Goal: Navigation & Orientation: Find specific page/section

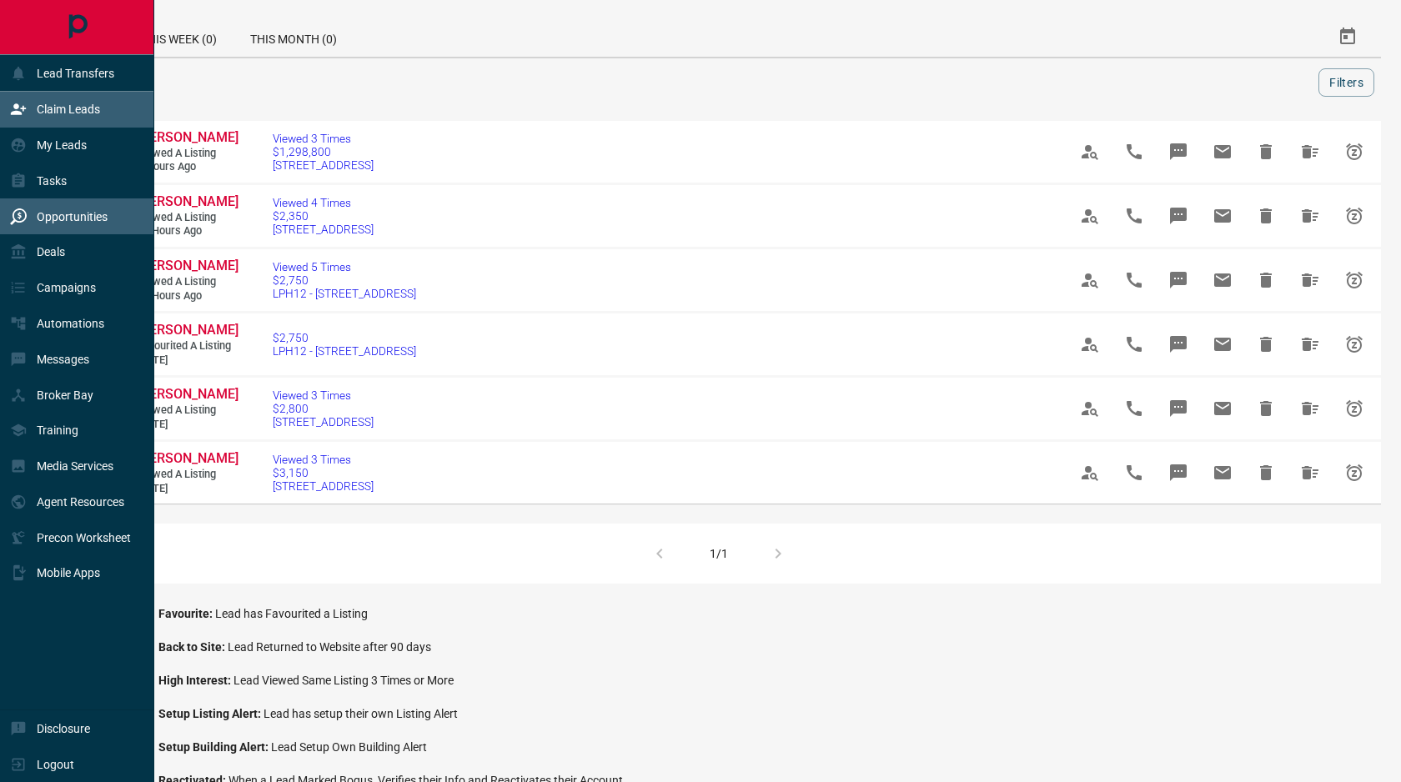
click at [38, 98] on div "Claim Leads" at bounding box center [55, 110] width 90 height 28
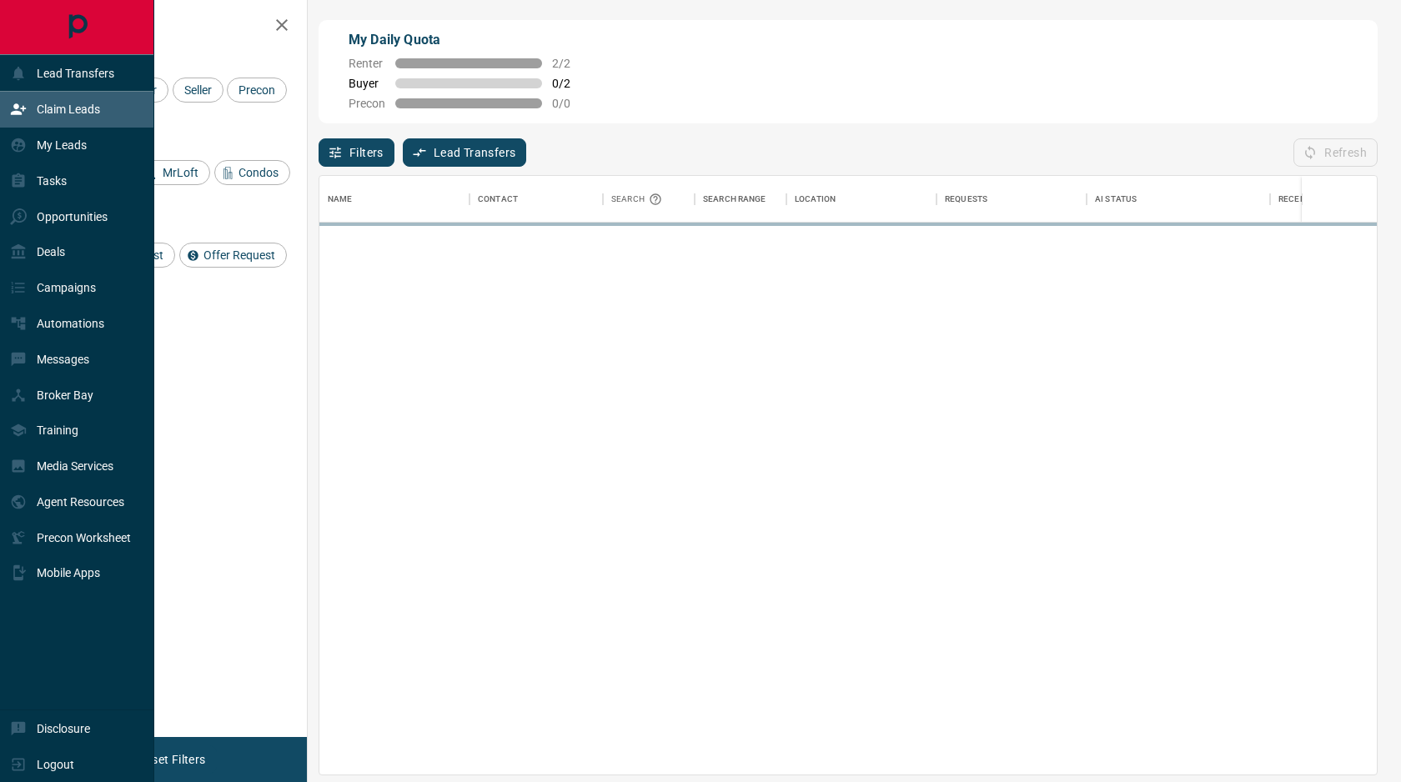
scroll to position [599, 1058]
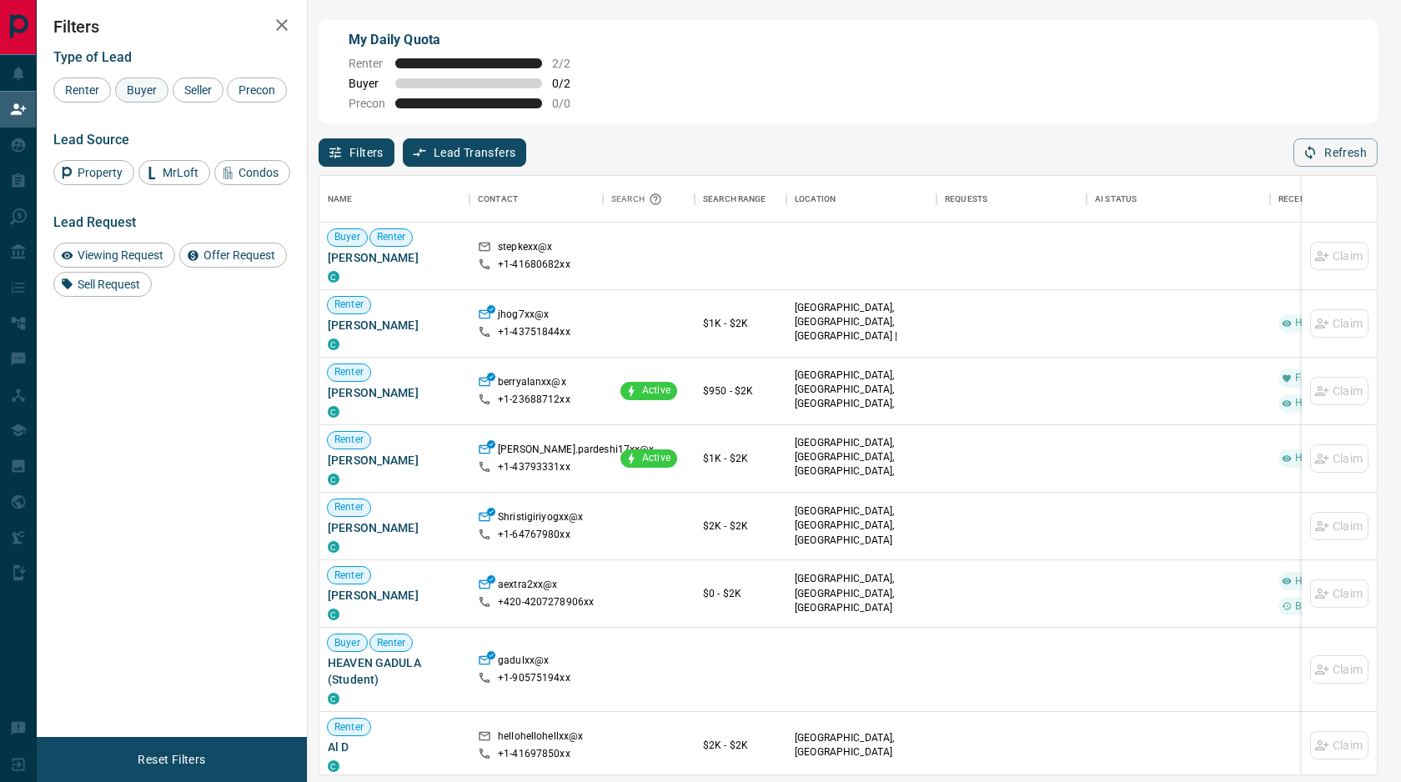
click at [144, 97] on div "Buyer" at bounding box center [141, 90] width 53 height 25
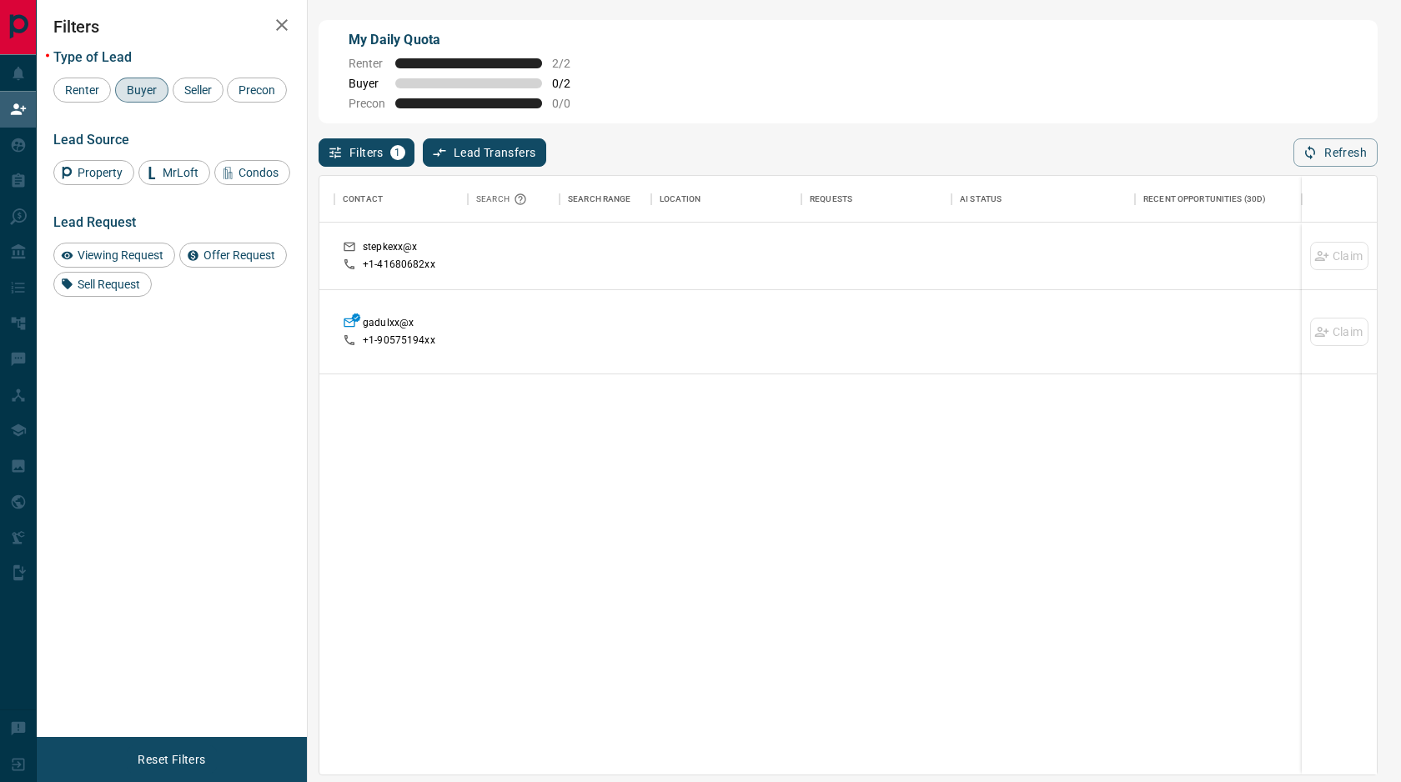
scroll to position [0, 0]
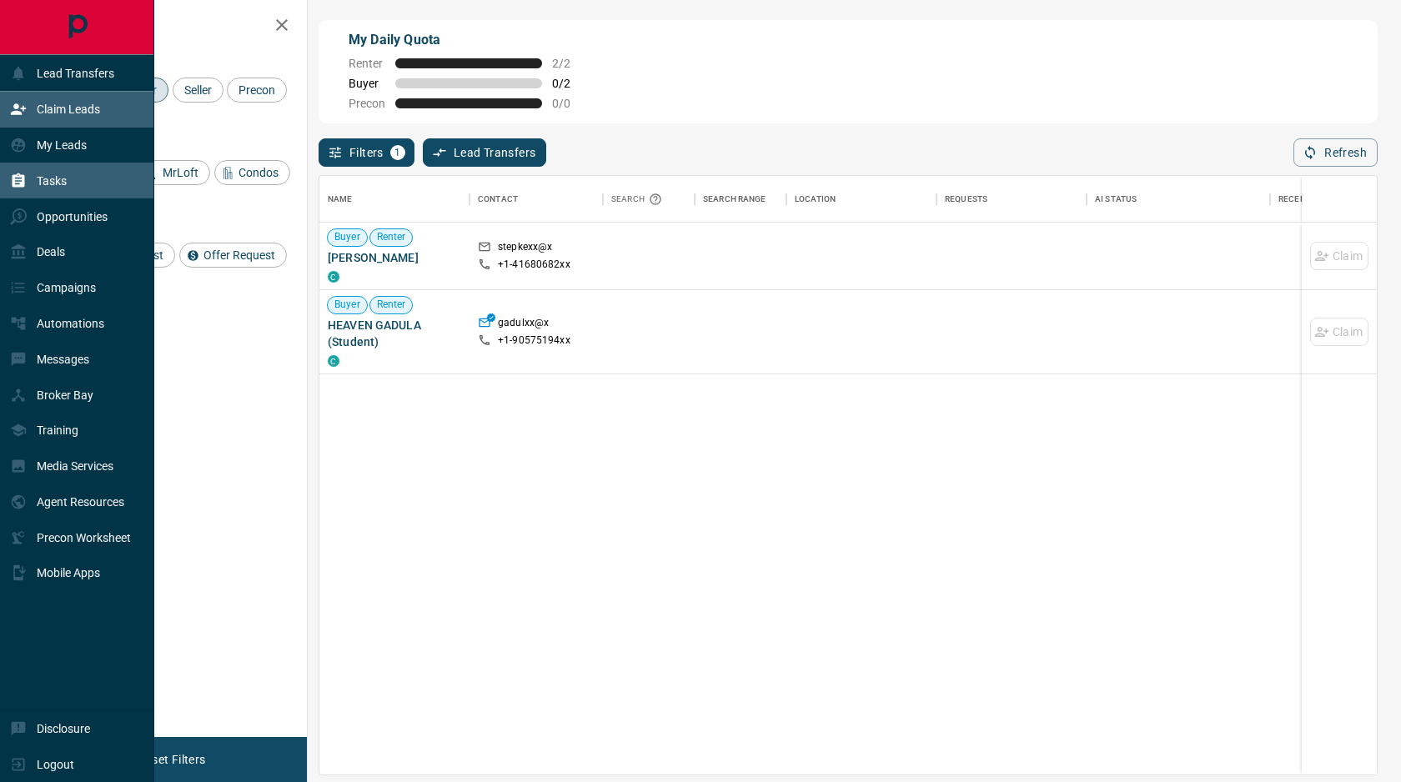
click at [56, 189] on div "Tasks" at bounding box center [38, 181] width 57 height 28
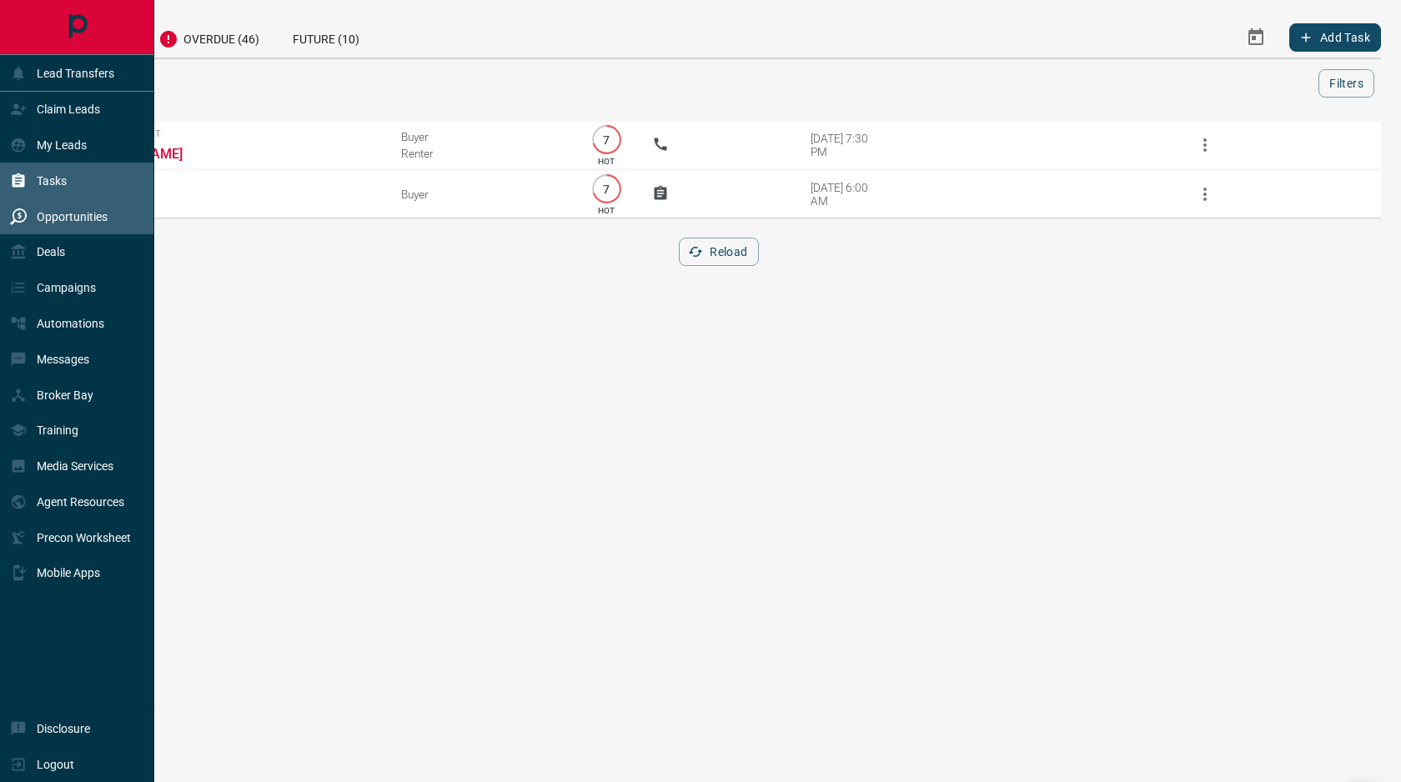
click at [27, 226] on div "Opportunities" at bounding box center [59, 217] width 98 height 28
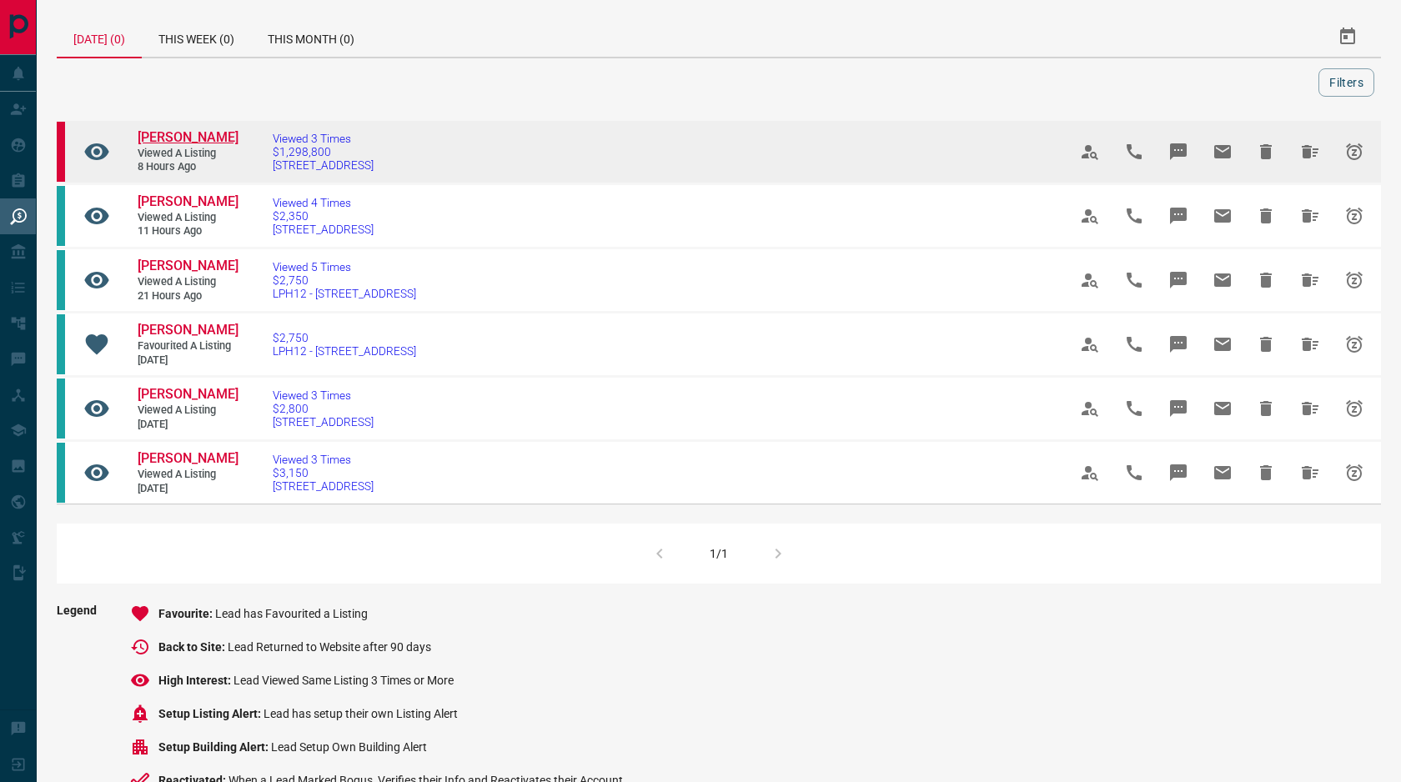
click at [173, 144] on span "[PERSON_NAME]" at bounding box center [188, 137] width 101 height 16
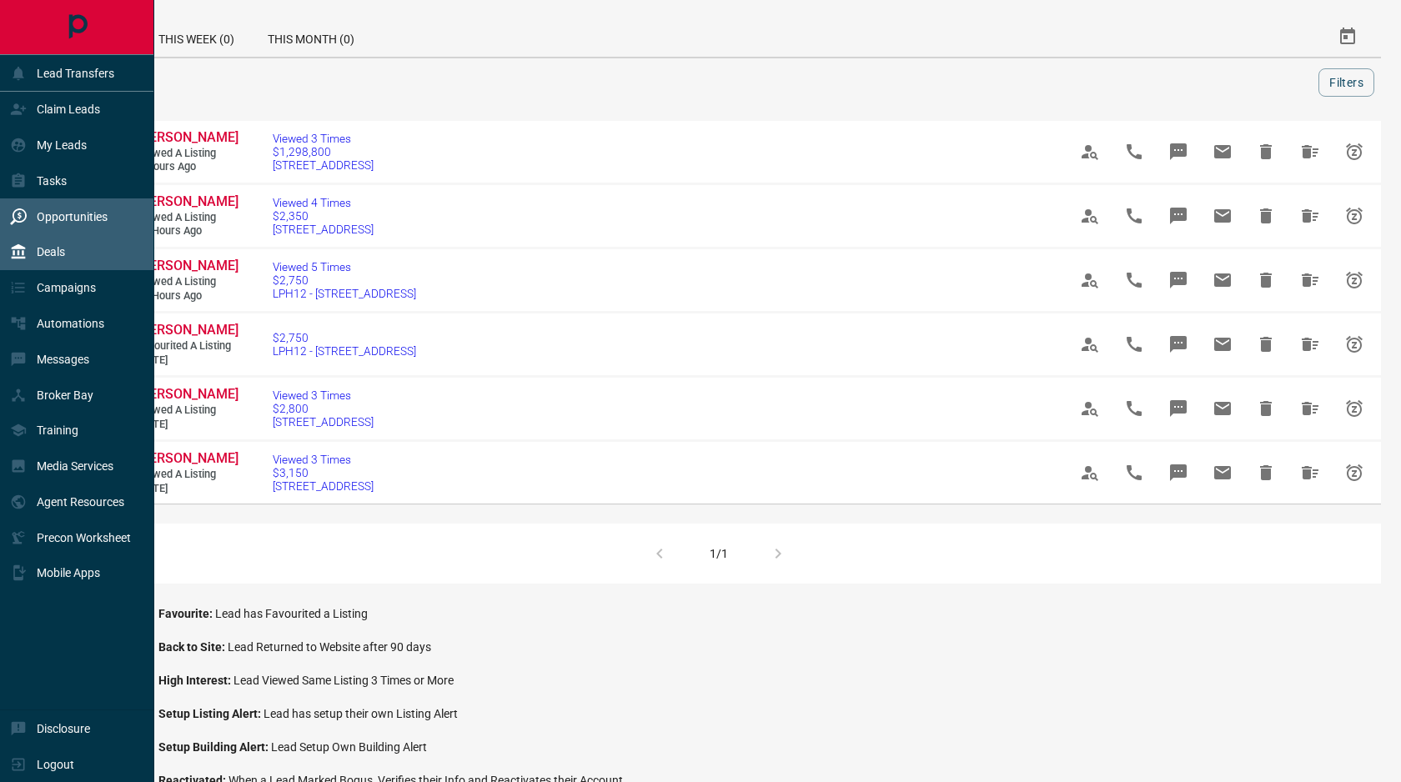
click at [65, 239] on div "Deals" at bounding box center [37, 253] width 55 height 28
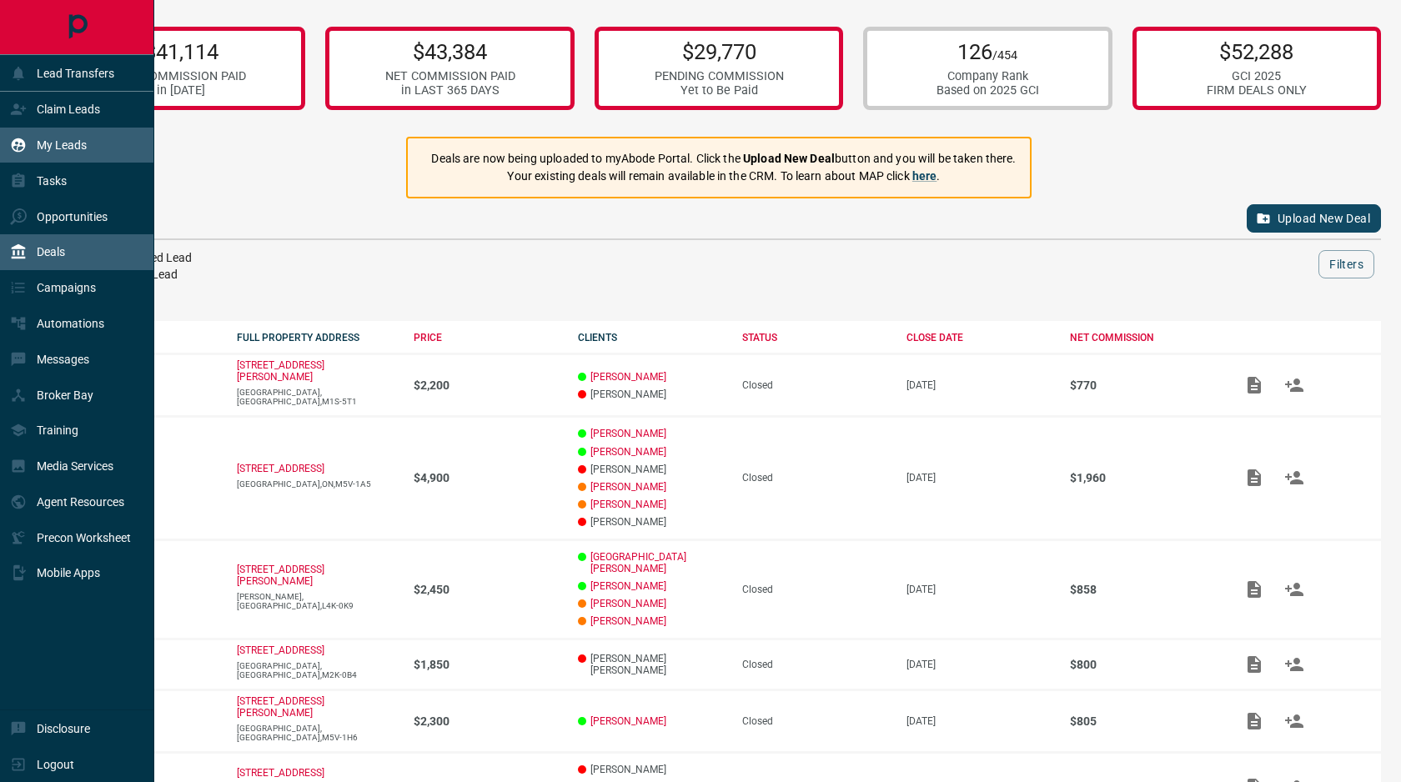
click at [34, 148] on div "My Leads" at bounding box center [48, 146] width 77 height 28
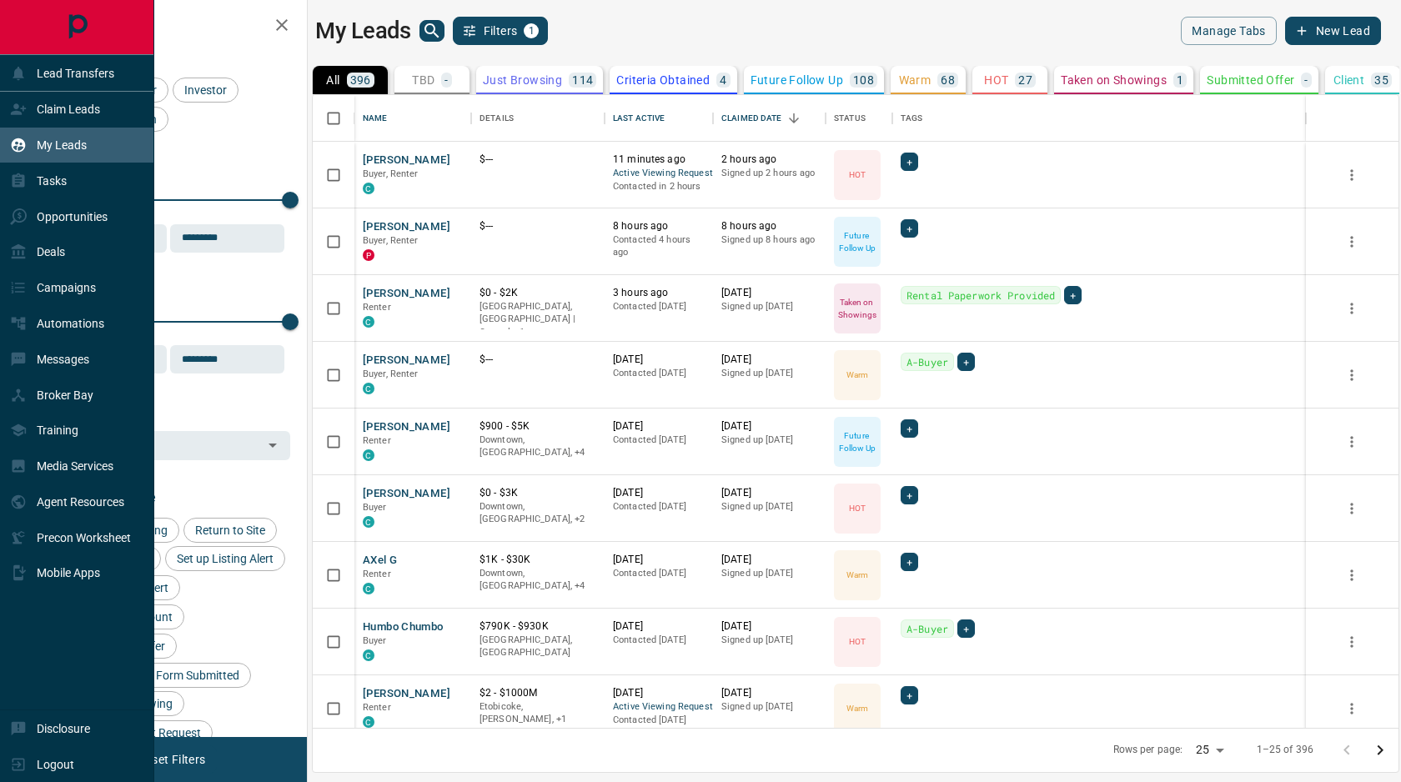
scroll to position [633, 1086]
